Goal: Information Seeking & Learning: Understand process/instructions

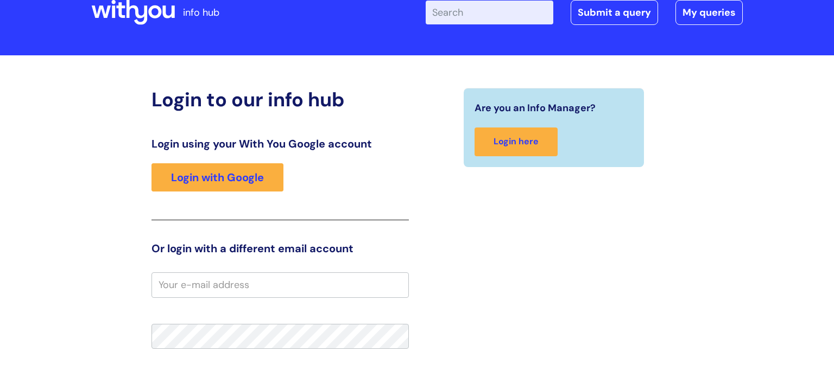
scroll to position [31, 0]
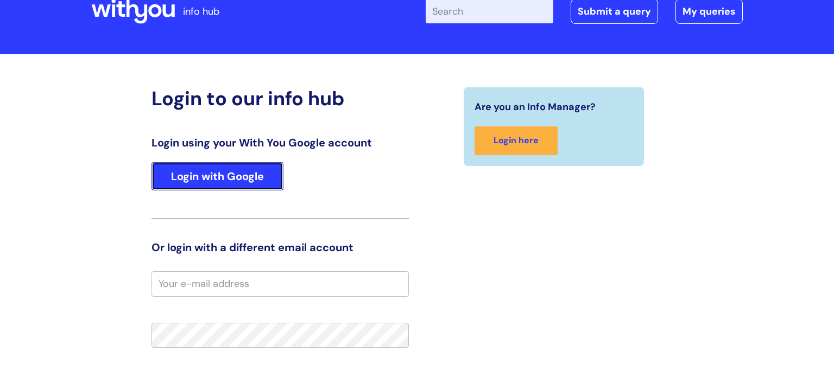
click at [235, 178] on link "Login with Google" at bounding box center [217, 176] width 132 height 28
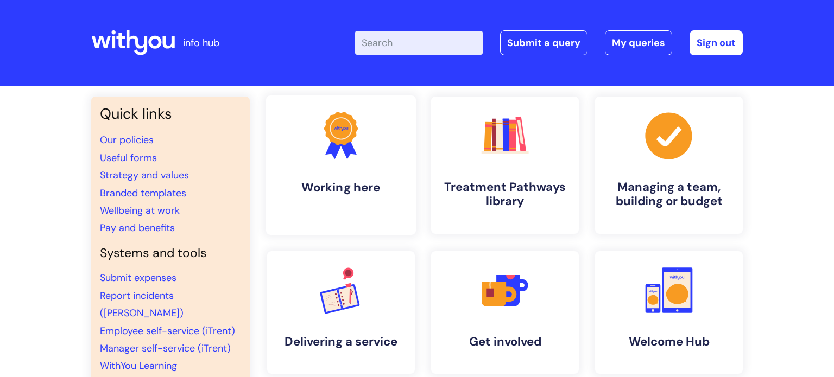
click at [303, 151] on link ".cls-1{fill:#f89b22;}.cls-1,.cls-2,.cls-3{stroke-width:0px;}.cls-2{fill:#2d3cff…" at bounding box center [341, 166] width 150 height 140
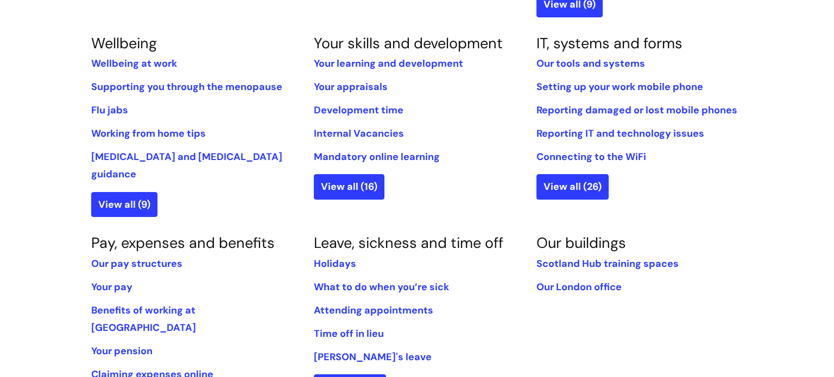
scroll to position [460, 0]
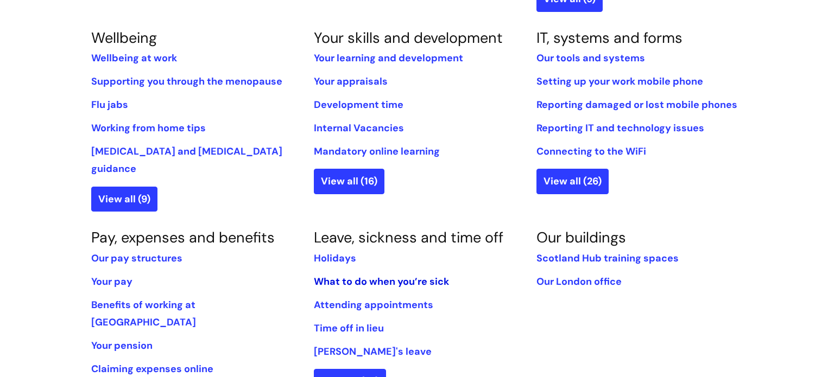
click at [380, 275] on link "What to do when you’re sick" at bounding box center [381, 281] width 135 height 13
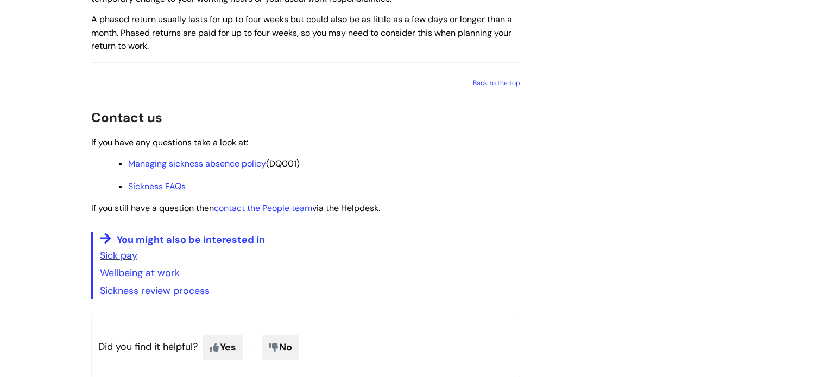
scroll to position [1546, 0]
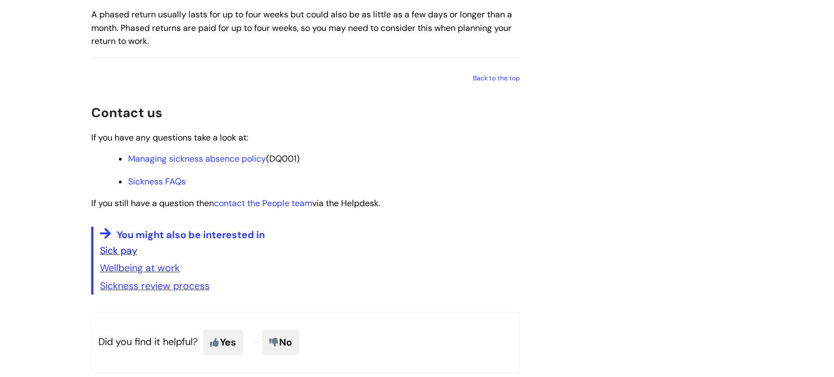
click at [130, 257] on link "Sick pay" at bounding box center [118, 250] width 37 height 13
